Goal: Information Seeking & Learning: Understand process/instructions

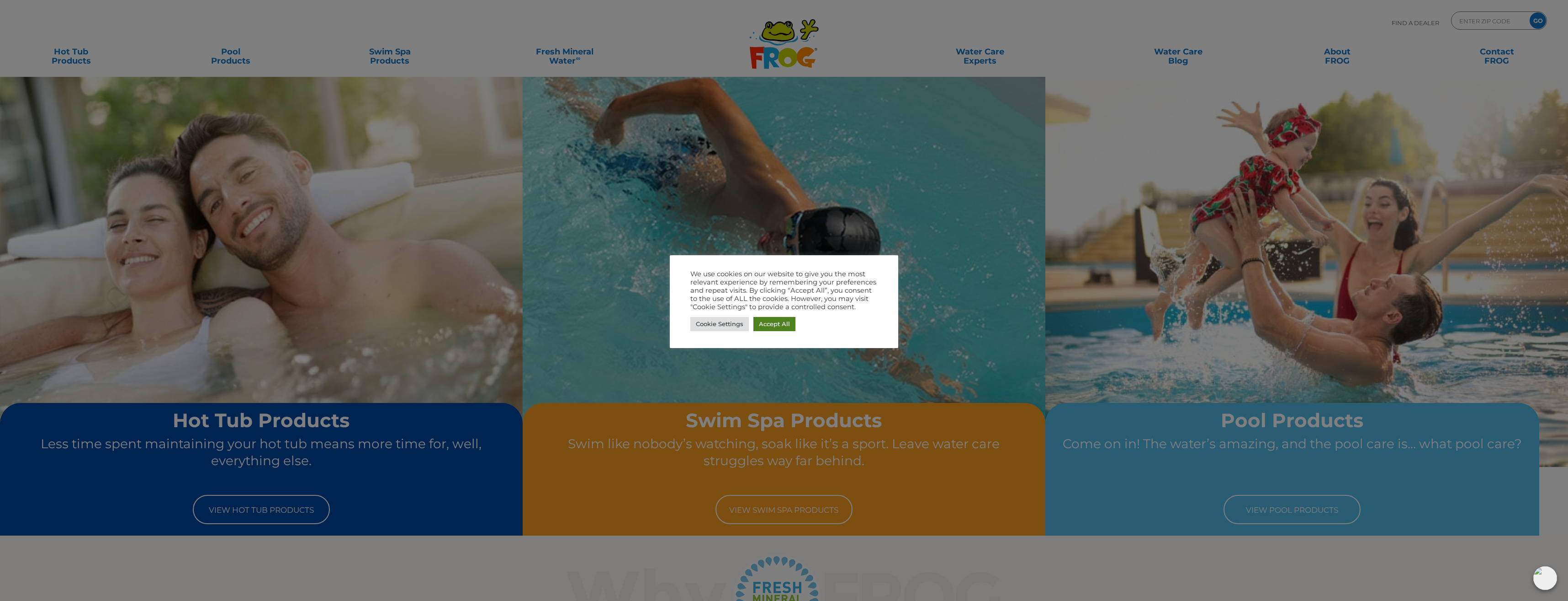
click at [764, 321] on link "Accept All" at bounding box center [774, 324] width 42 height 14
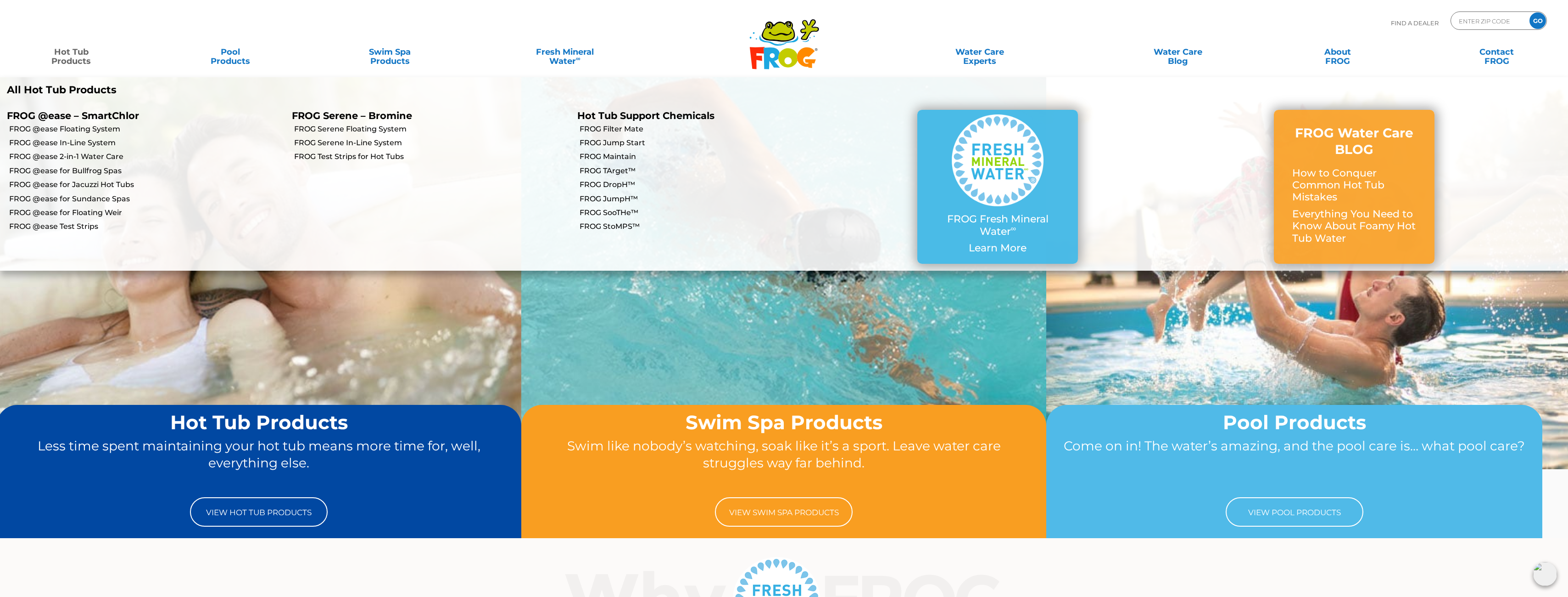
click at [82, 56] on link "Hot Tub Products" at bounding box center [71, 52] width 124 height 18
click at [68, 127] on link "FROG @ease Floating System" at bounding box center [147, 129] width 276 height 10
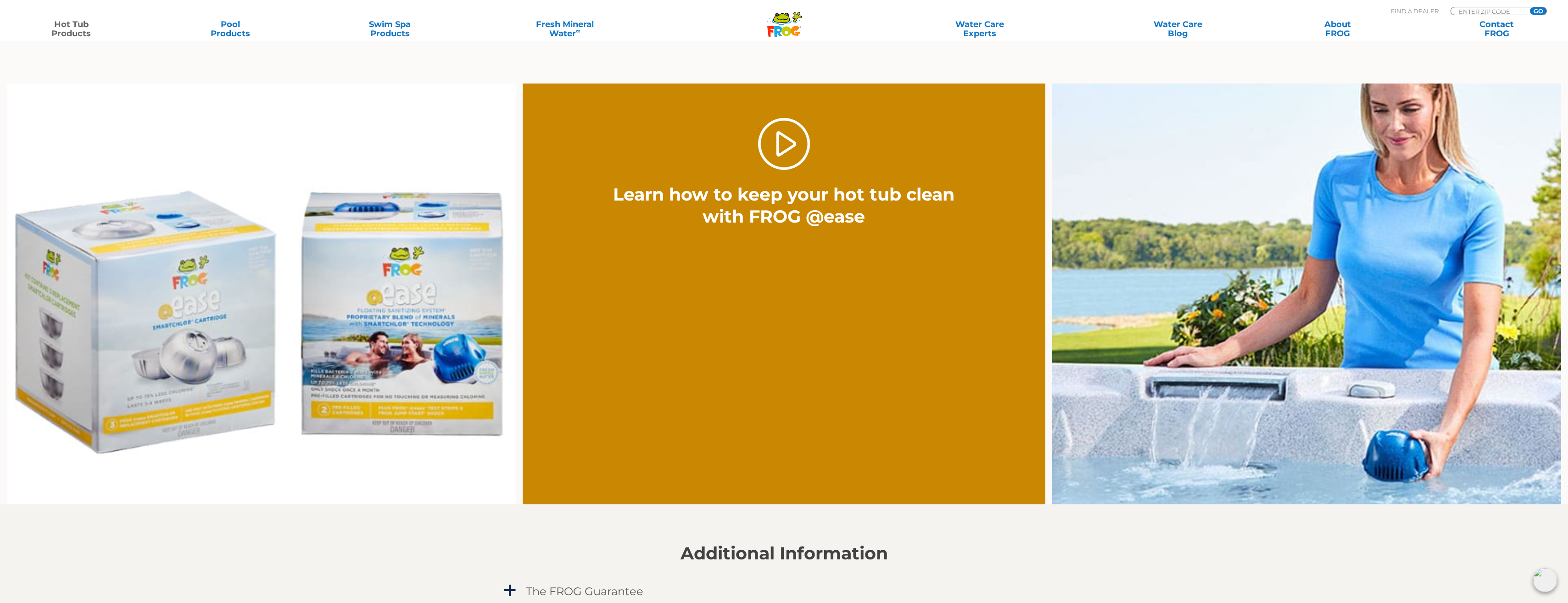
scroll to position [688, 0]
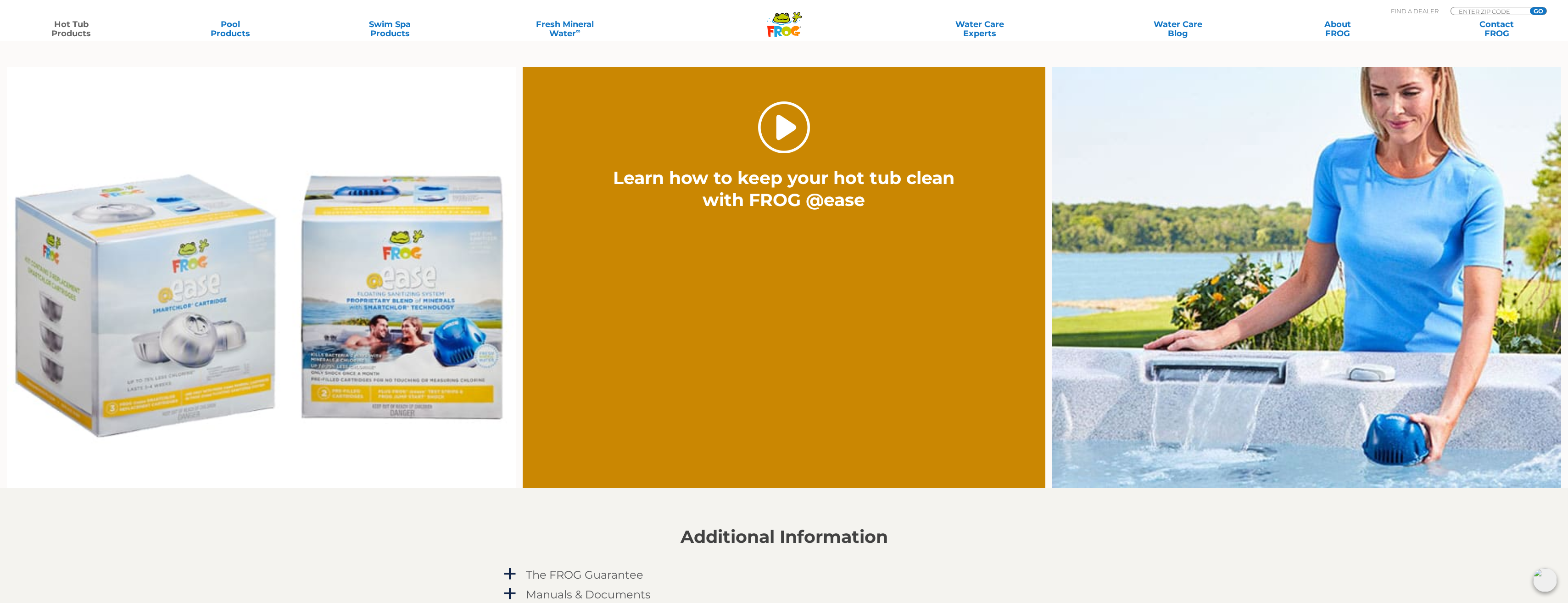
click at [792, 128] on link "." at bounding box center [784, 127] width 52 height 52
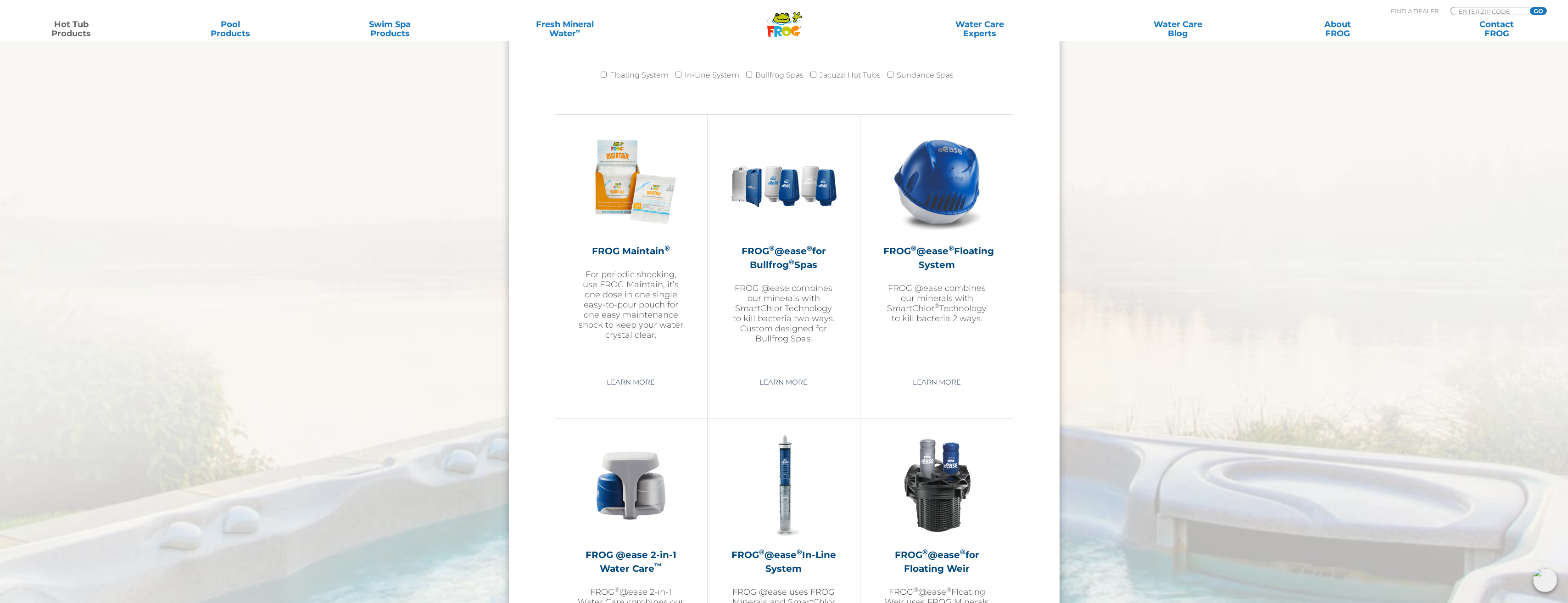
scroll to position [918, 0]
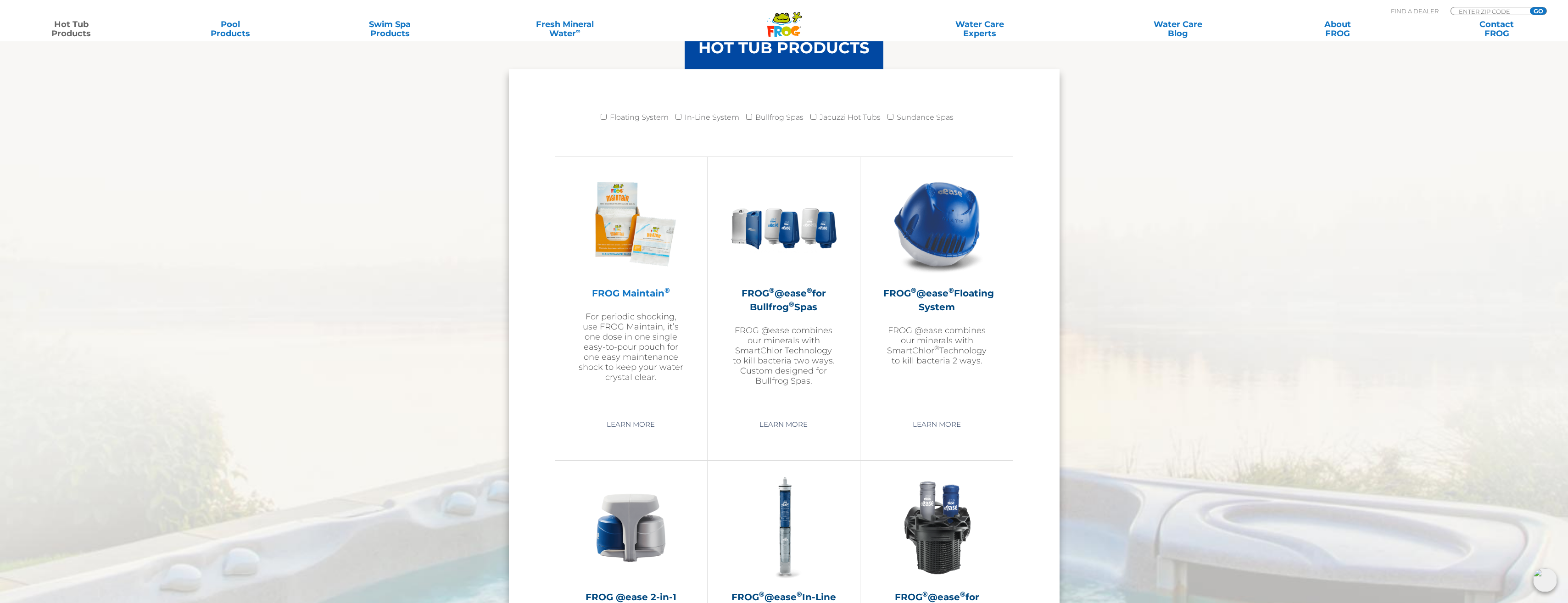
click at [640, 343] on p "For periodic shocking, use FROG Maintain, it’s one dose in one single easy-to-p…" at bounding box center [631, 347] width 107 height 71
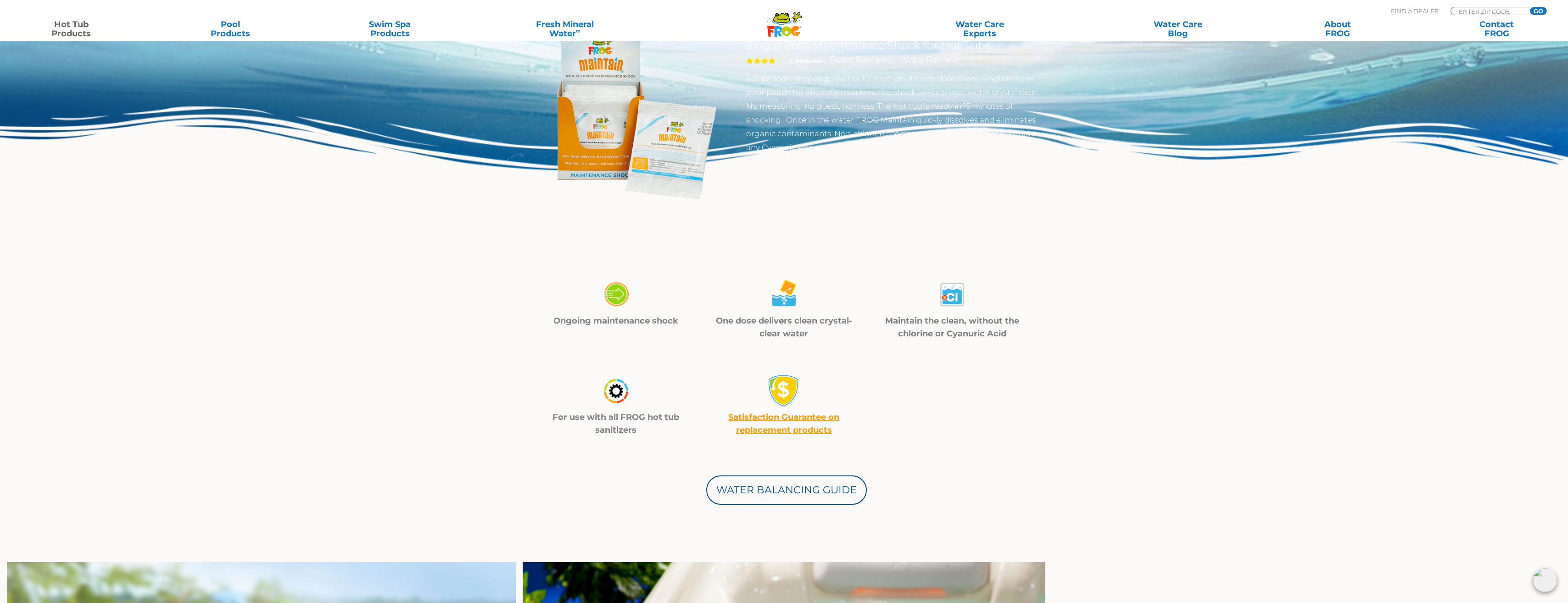
scroll to position [138, 0]
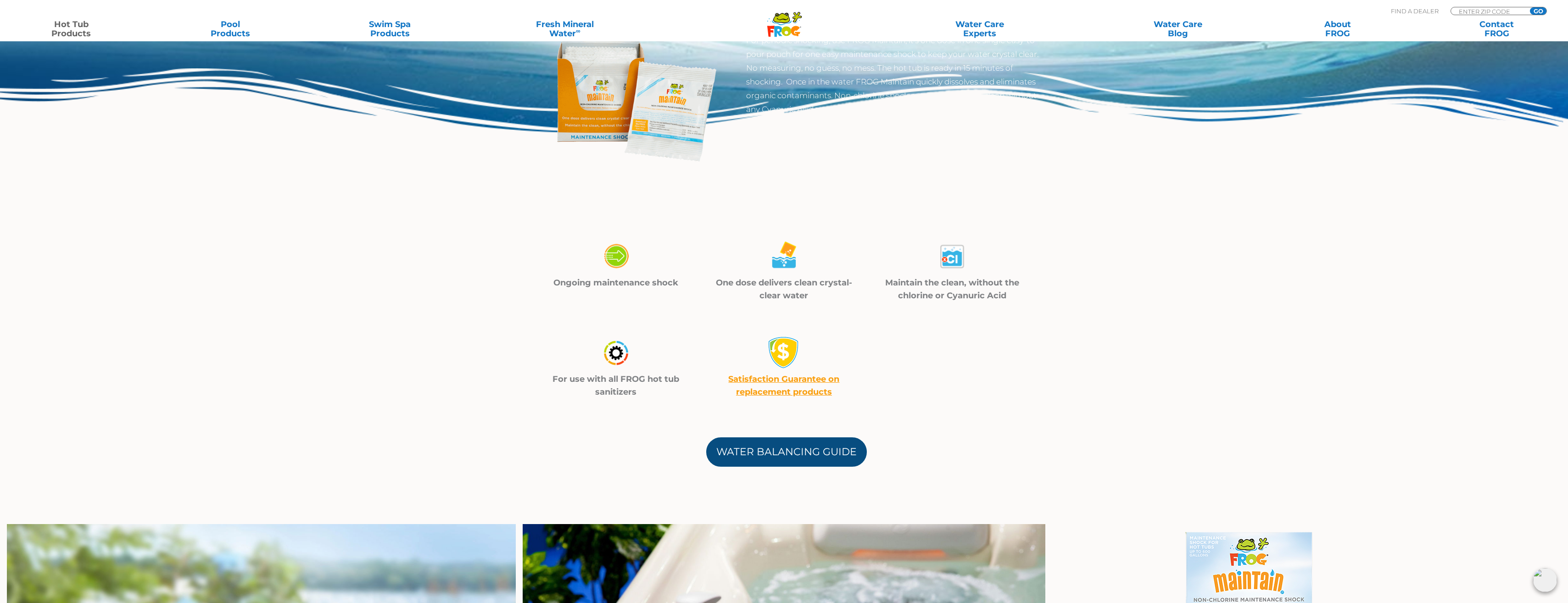
click at [772, 452] on link "Water Balancing Guide" at bounding box center [787, 452] width 161 height 30
